Goal: Information Seeking & Learning: Learn about a topic

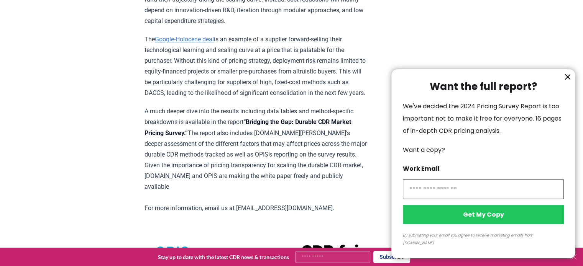
scroll to position [1416, 0]
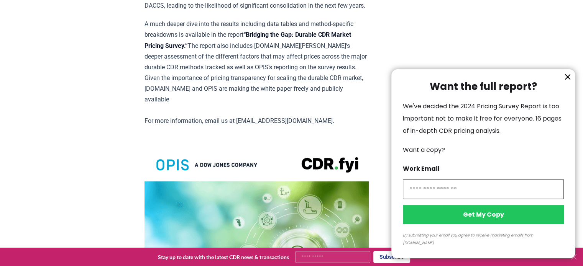
click at [566, 79] on icon "information" at bounding box center [567, 77] width 5 height 5
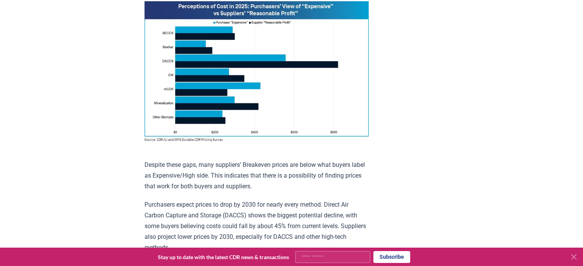
scroll to position [578, 0]
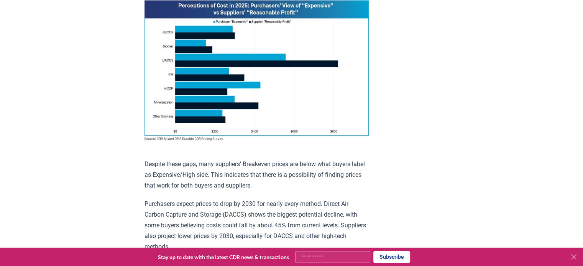
click at [572, 255] on icon at bounding box center [573, 257] width 5 height 5
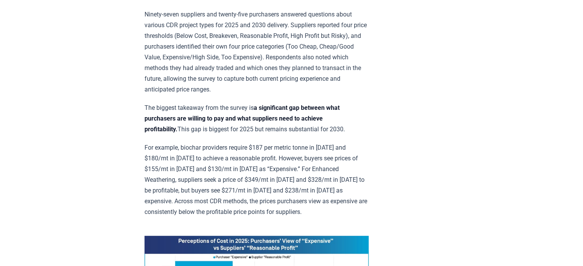
scroll to position [343, 0]
click at [346, 131] on p "The biggest takeaway from the survey is a significant gap between what purchase…" at bounding box center [256, 118] width 224 height 32
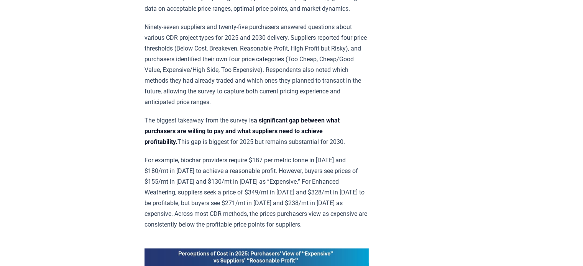
scroll to position [333, 0]
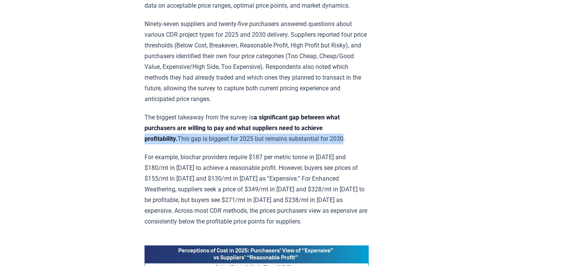
drag, startPoint x: 349, startPoint y: 135, endPoint x: 335, endPoint y: 131, distance: 13.9
click at [335, 131] on p "The biggest takeaway from the survey is a significant gap between what purchase…" at bounding box center [256, 128] width 224 height 32
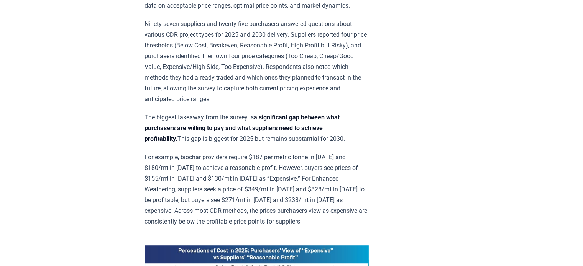
drag, startPoint x: 144, startPoint y: 116, endPoint x: 355, endPoint y: 133, distance: 211.4
click at [355, 133] on p "The biggest takeaway from the survey is a significant gap between what purchase…" at bounding box center [256, 128] width 224 height 32
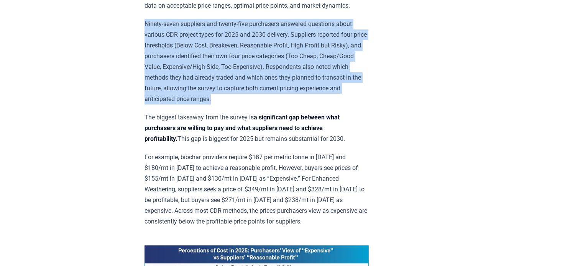
drag, startPoint x: 143, startPoint y: 21, endPoint x: 262, endPoint y: 96, distance: 140.7
click at [262, 96] on p "Ninety-seven suppliers and twenty-five purchasers answered questions about vari…" at bounding box center [256, 62] width 224 height 86
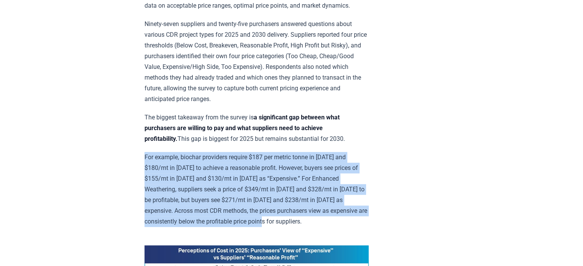
drag, startPoint x: 142, startPoint y: 154, endPoint x: 327, endPoint y: 217, distance: 194.6
click at [327, 217] on p "For example, biochar providers require $187 per metric tonne in [DATE] and $180…" at bounding box center [256, 189] width 224 height 75
drag, startPoint x: 317, startPoint y: 220, endPoint x: 141, endPoint y: 154, distance: 188.2
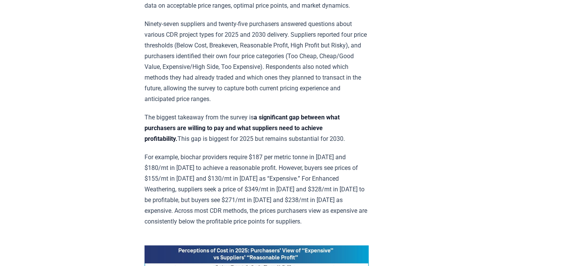
click at [271, 184] on p "For example, biochar providers require $187 per metric tonne in [DATE] and $180…" at bounding box center [256, 189] width 224 height 75
click at [306, 88] on p "Ninety-seven suppliers and twenty-five purchasers answered questions about vari…" at bounding box center [256, 62] width 224 height 86
